Goal: Communication & Community: Answer question/provide support

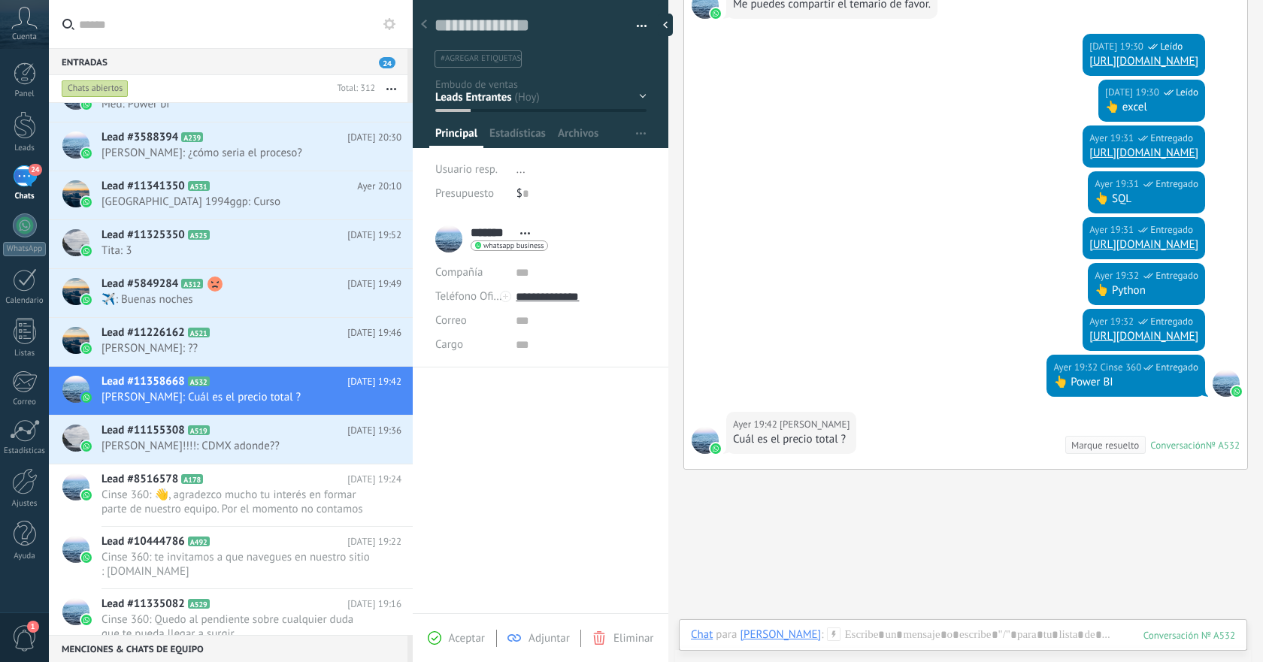
scroll to position [705, 0]
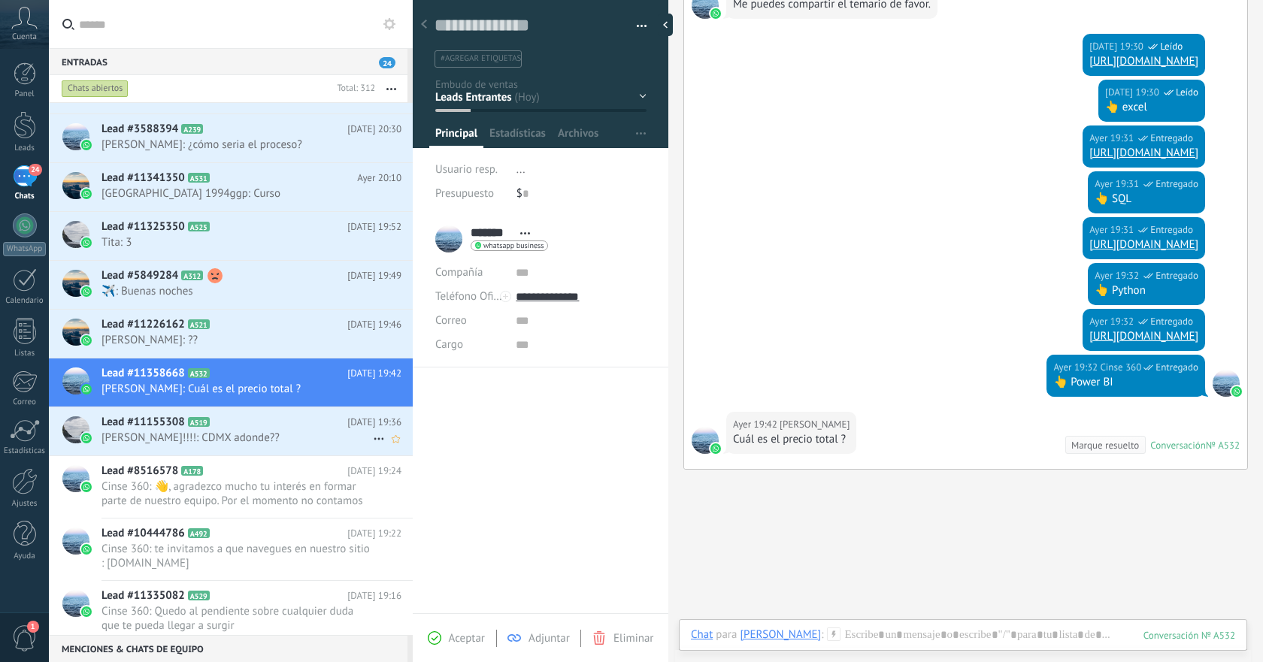
click at [318, 438] on span "[PERSON_NAME]!!!!: CDMX adonde??" at bounding box center [237, 438] width 271 height 14
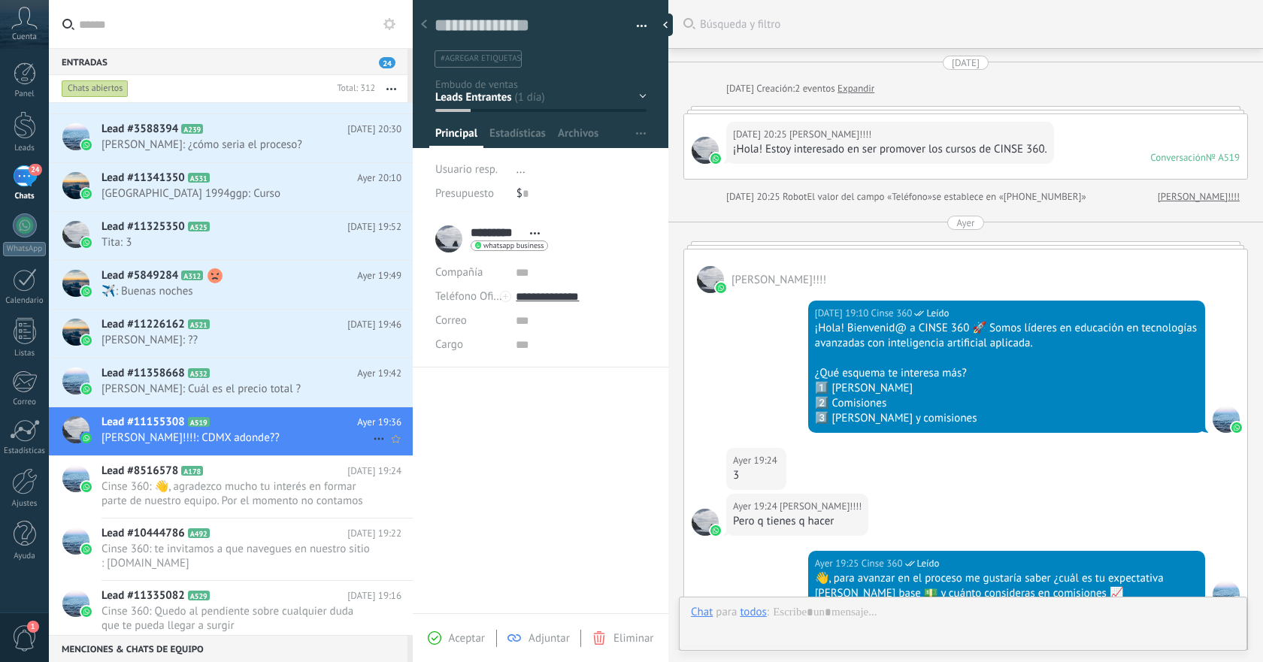
scroll to position [539, 0]
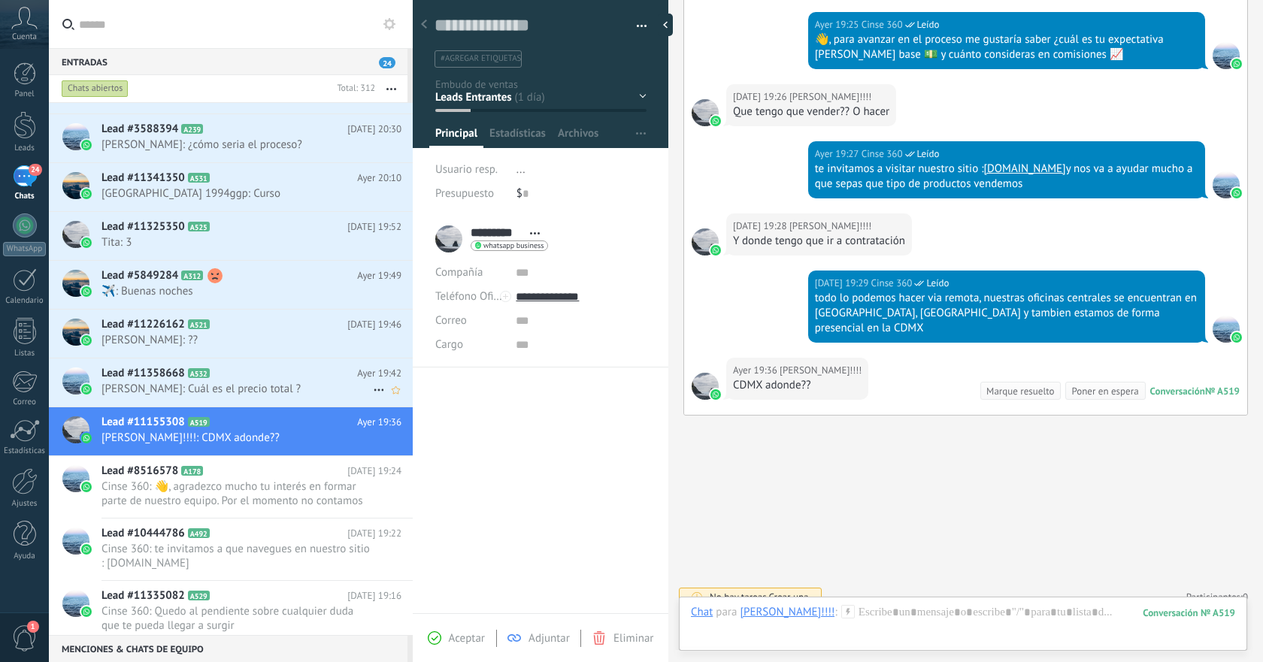
click at [259, 390] on span "[PERSON_NAME]: Cuál es el precio total ?" at bounding box center [237, 389] width 271 height 14
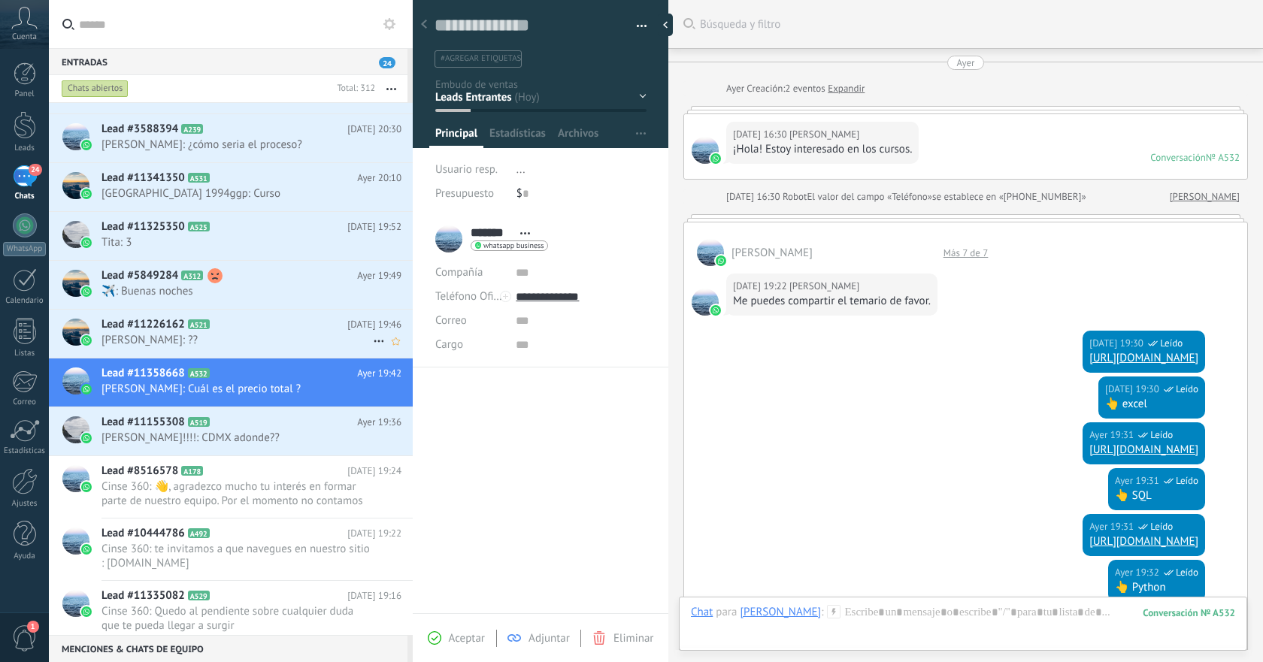
scroll to position [366, 0]
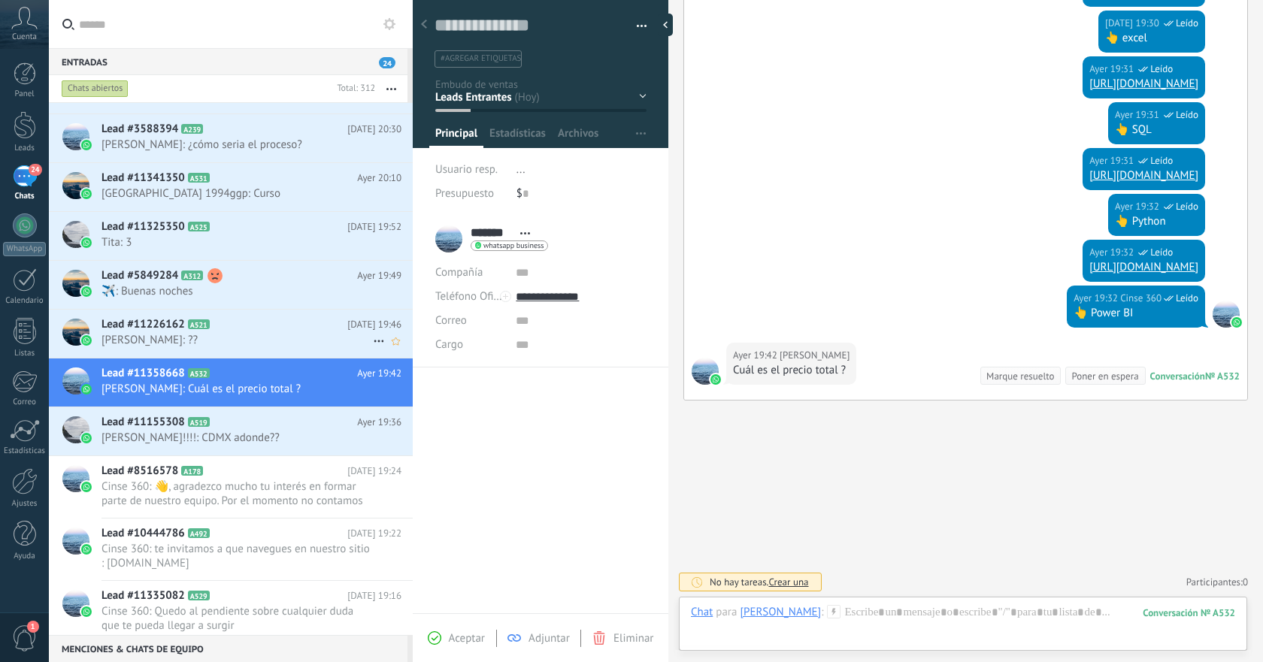
click at [270, 343] on span "[PERSON_NAME]: ??" at bounding box center [237, 340] width 271 height 14
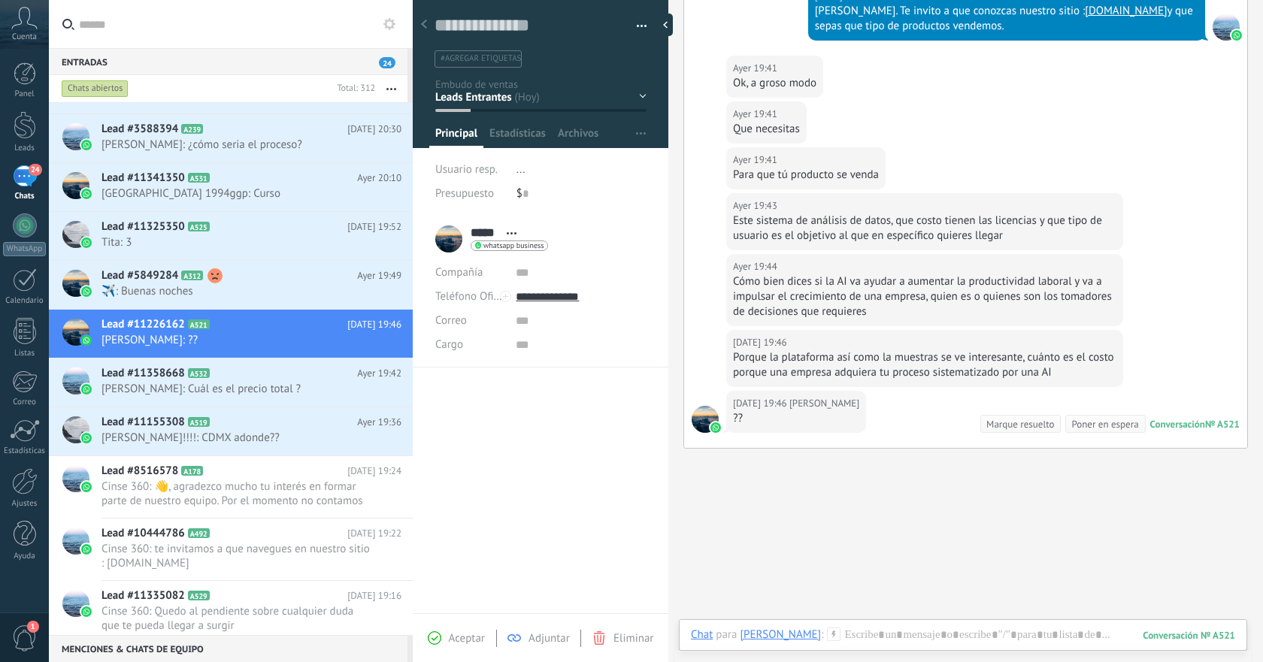
scroll to position [397, 0]
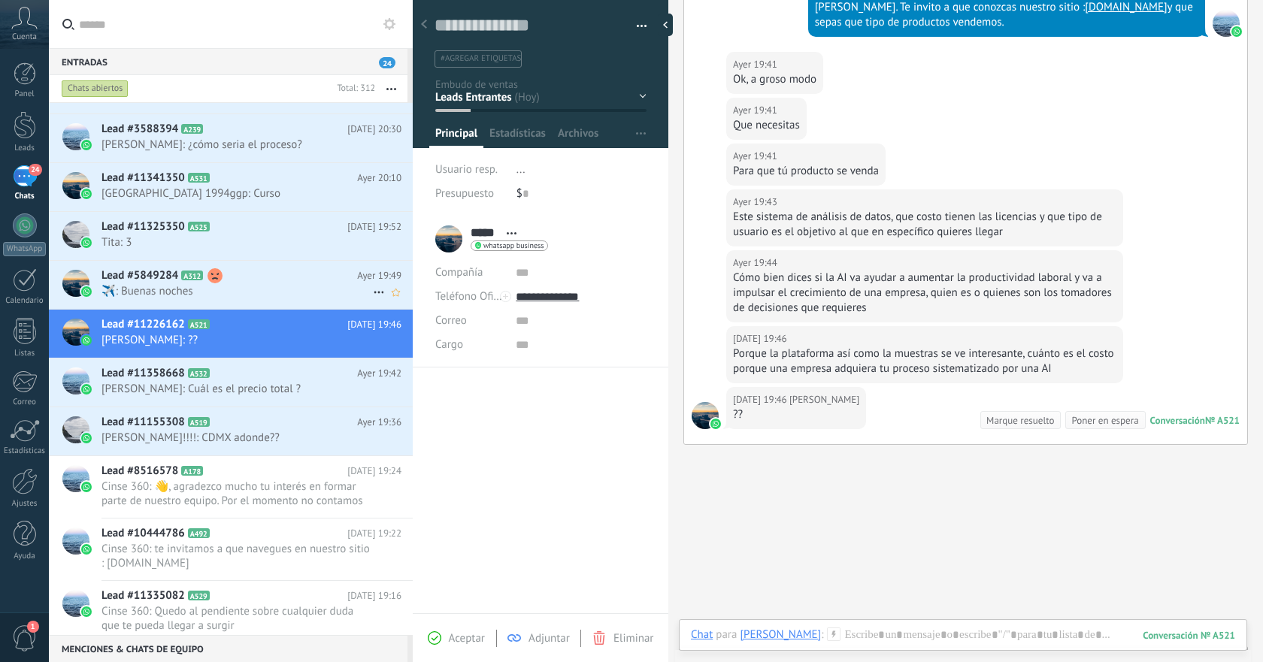
click at [228, 288] on span "️️✈️: Buenas noches" at bounding box center [237, 291] width 271 height 14
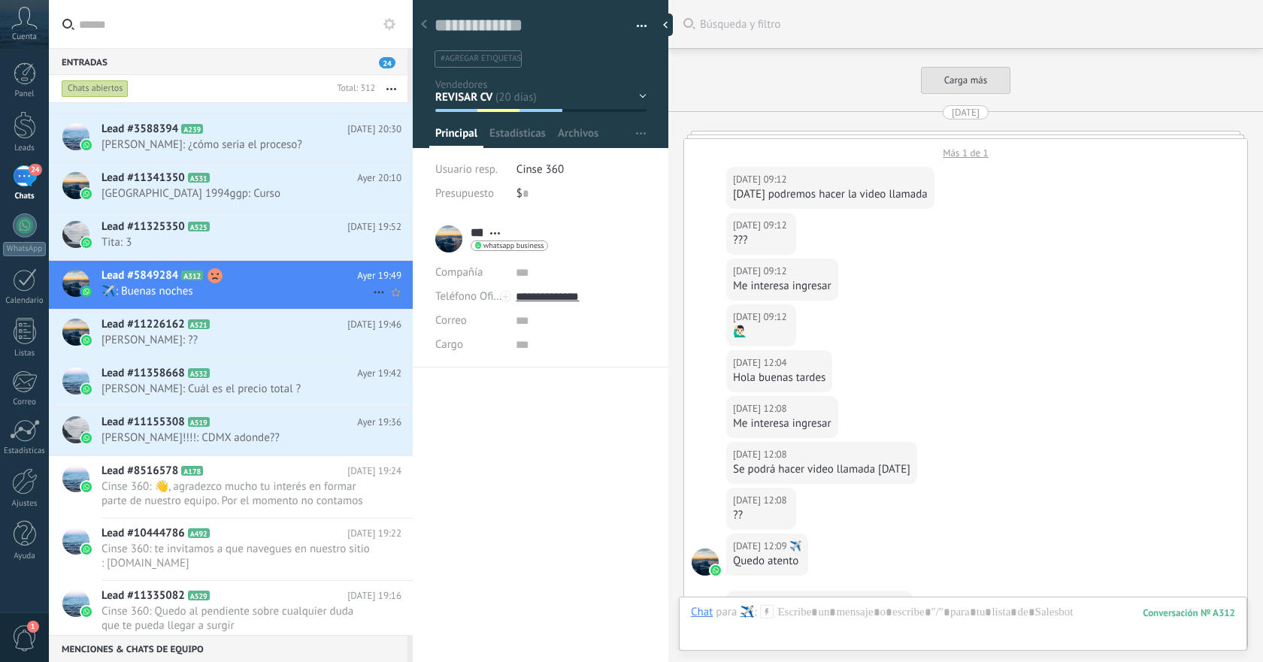
scroll to position [3077, 0]
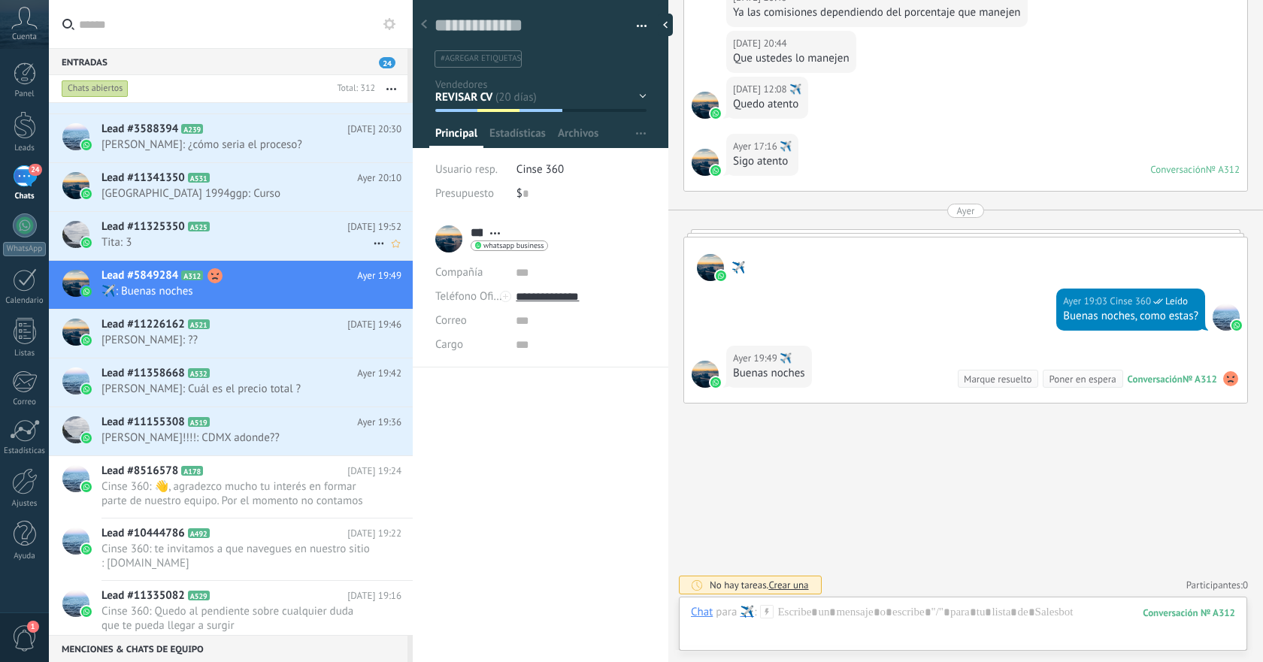
click at [257, 241] on span "Tita: 3" at bounding box center [237, 242] width 271 height 14
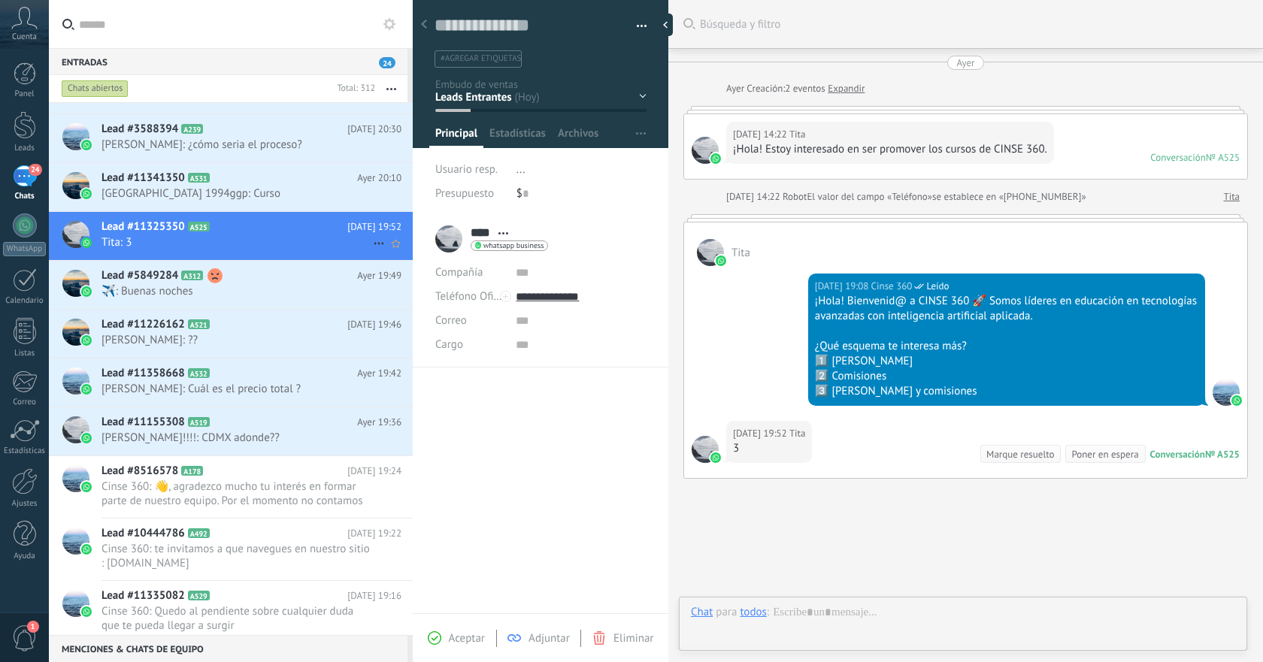
scroll to position [23, 0]
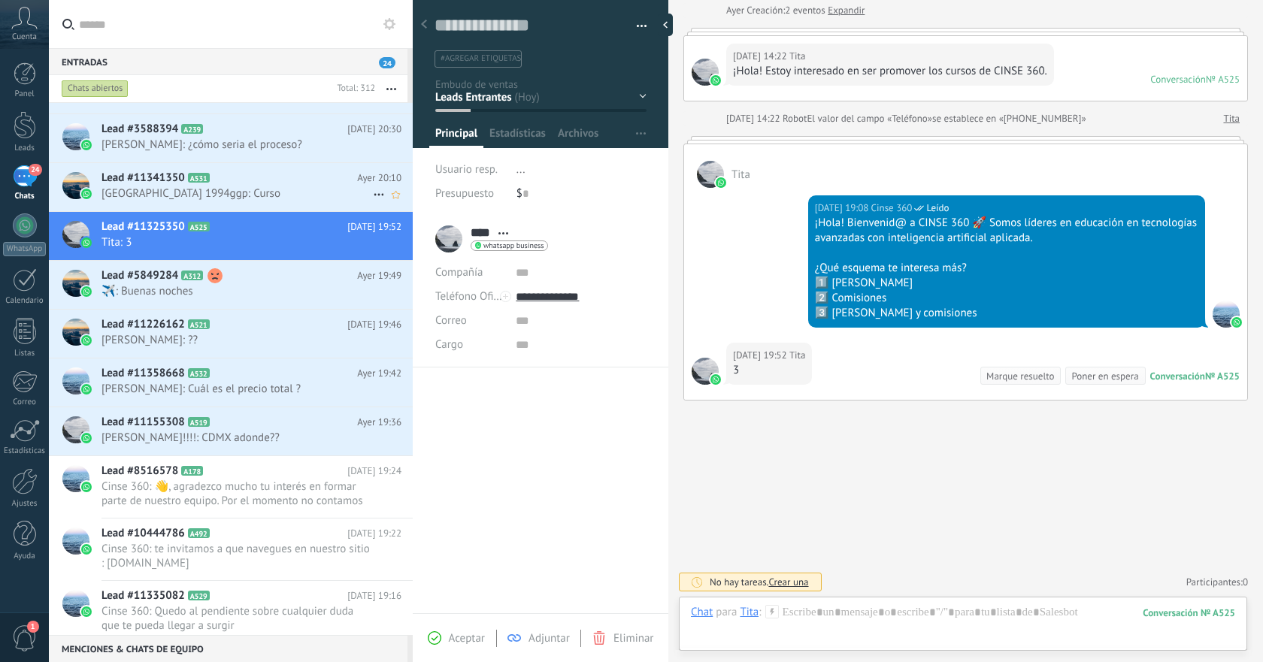
click at [280, 188] on span "[GEOGRAPHIC_DATA] 1994ggp: Curso" at bounding box center [237, 193] width 271 height 14
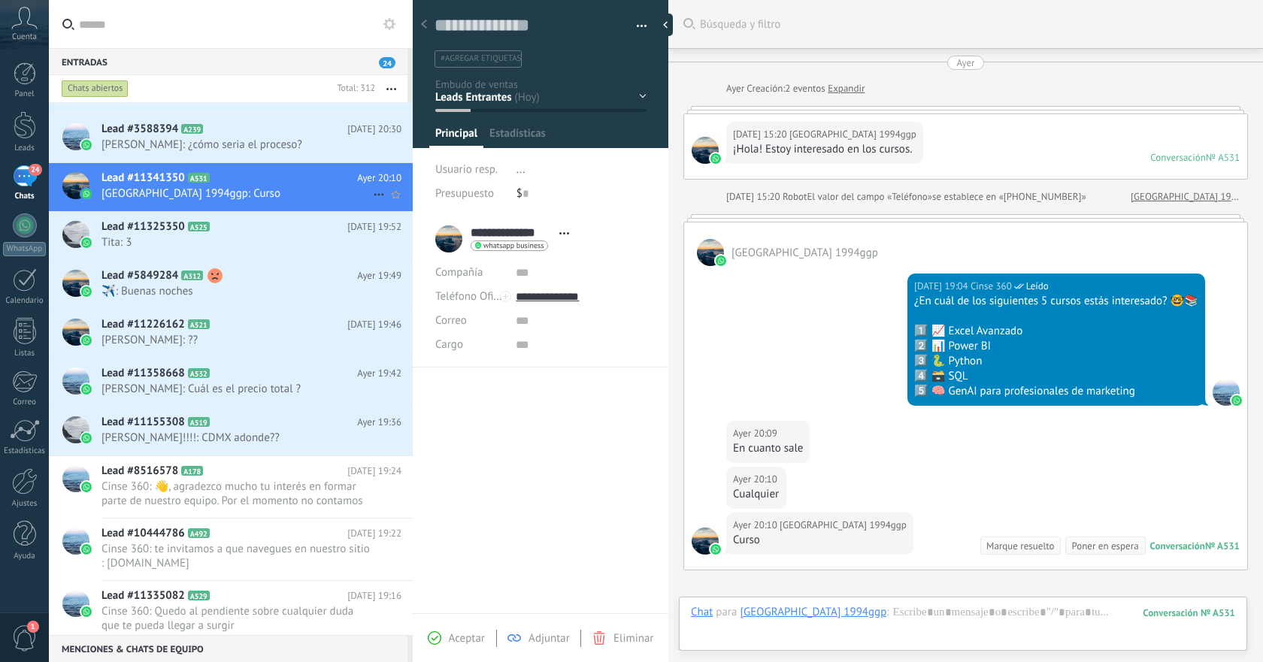
scroll to position [23, 0]
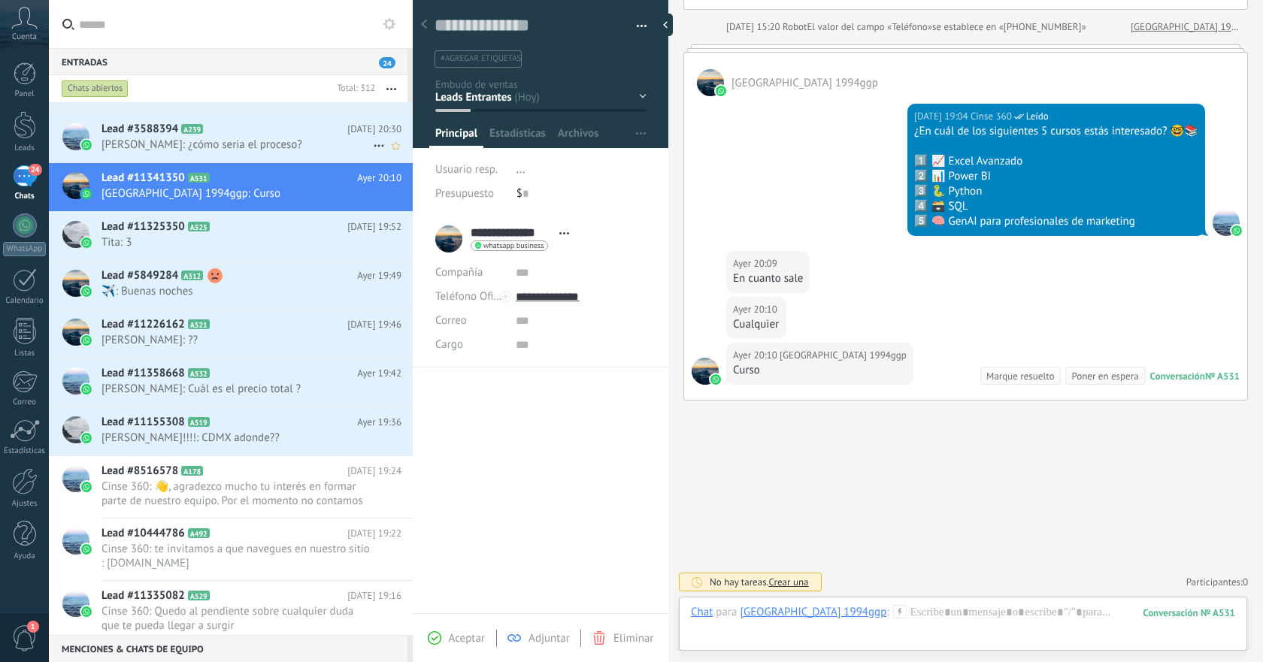
click at [292, 138] on span "[PERSON_NAME]: ¿cómo seria el proceso?" at bounding box center [237, 145] width 271 height 14
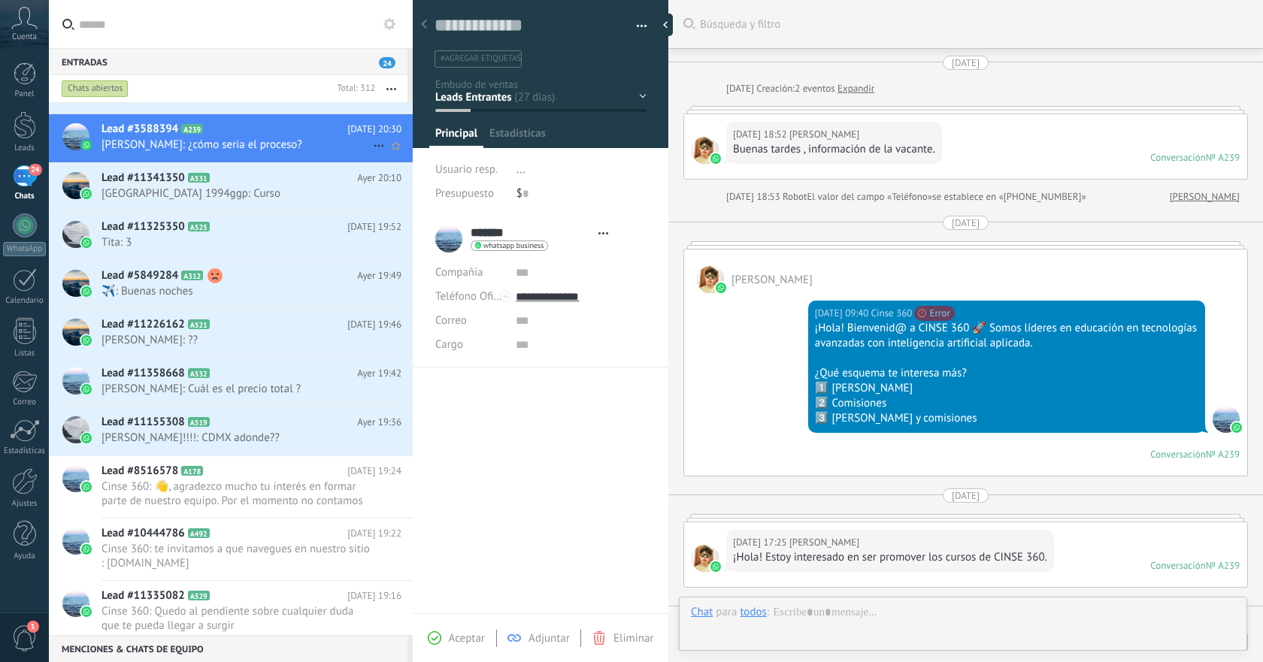
type textarea "**********"
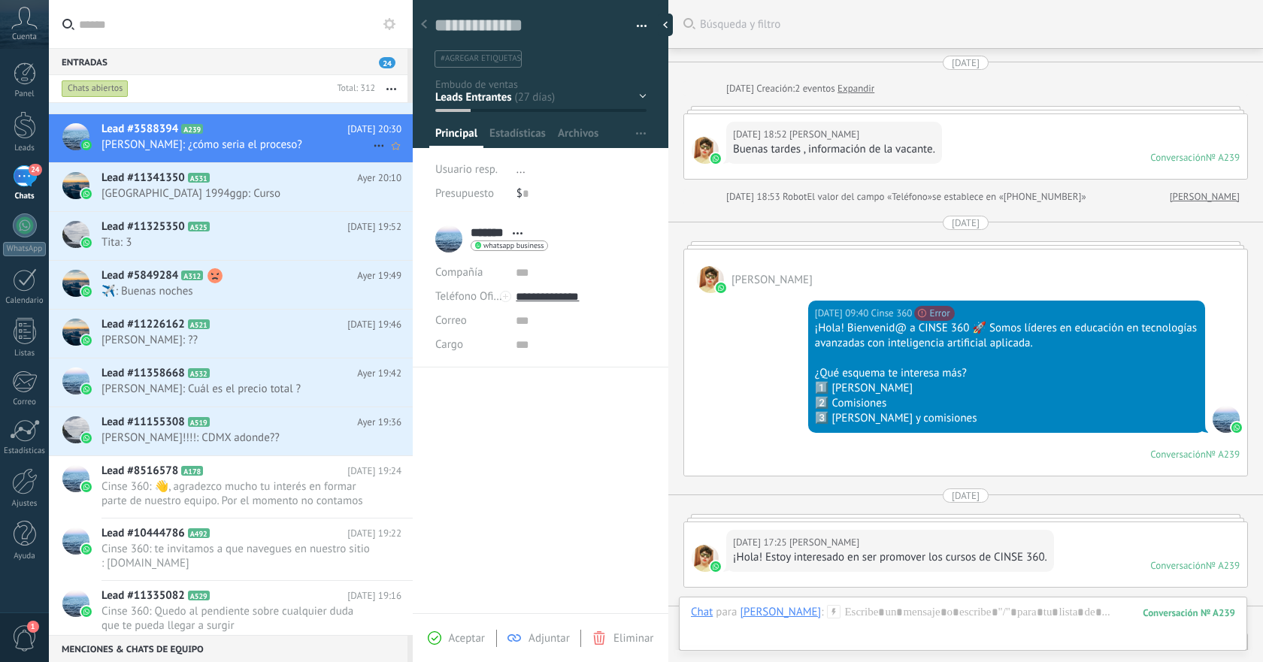
scroll to position [981, 0]
